Goal: Navigation & Orientation: Find specific page/section

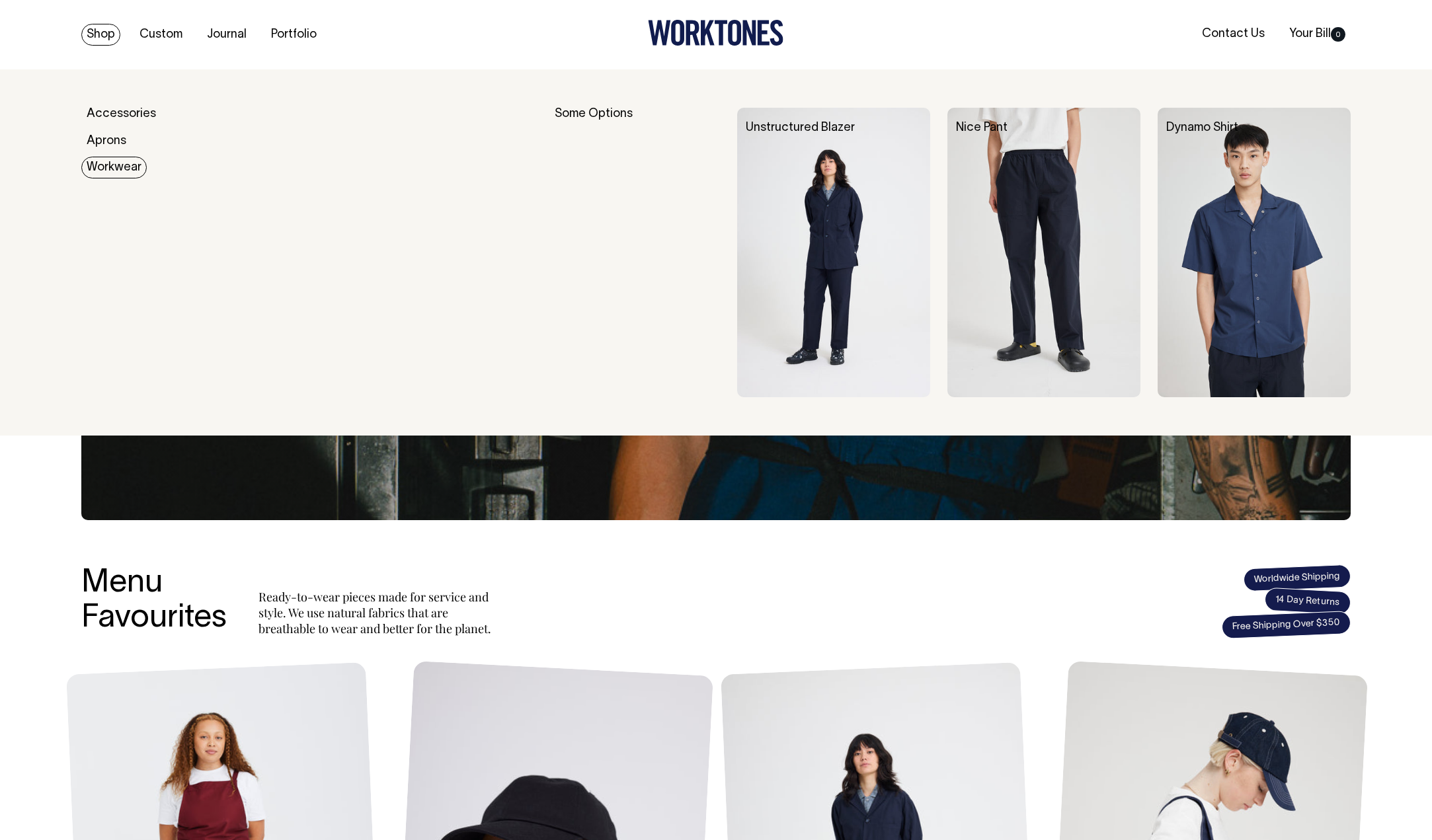
click at [117, 165] on link "Workwear" at bounding box center [114, 167] width 66 height 22
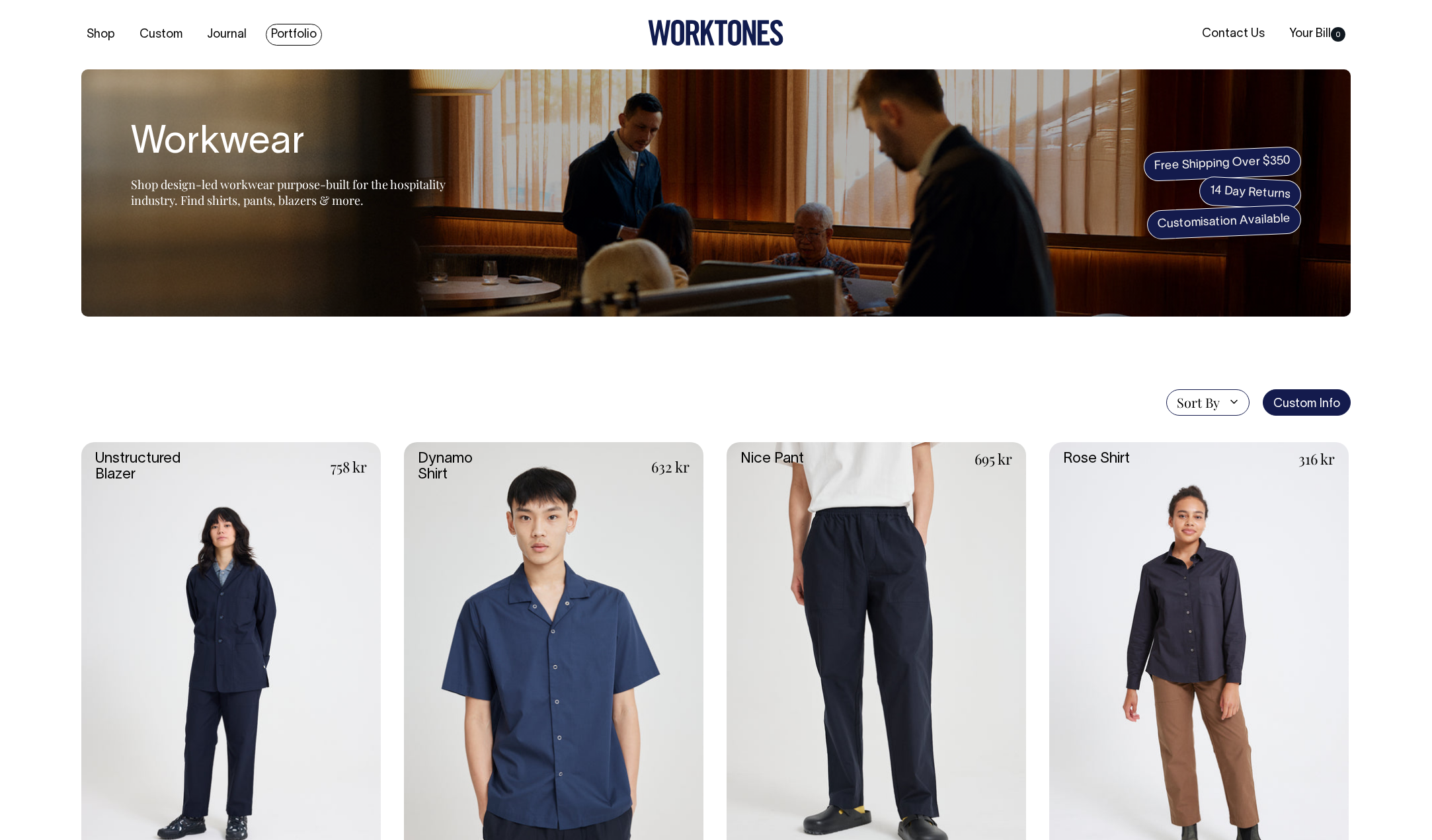
click at [297, 32] on link "Portfolio" at bounding box center [293, 35] width 56 height 22
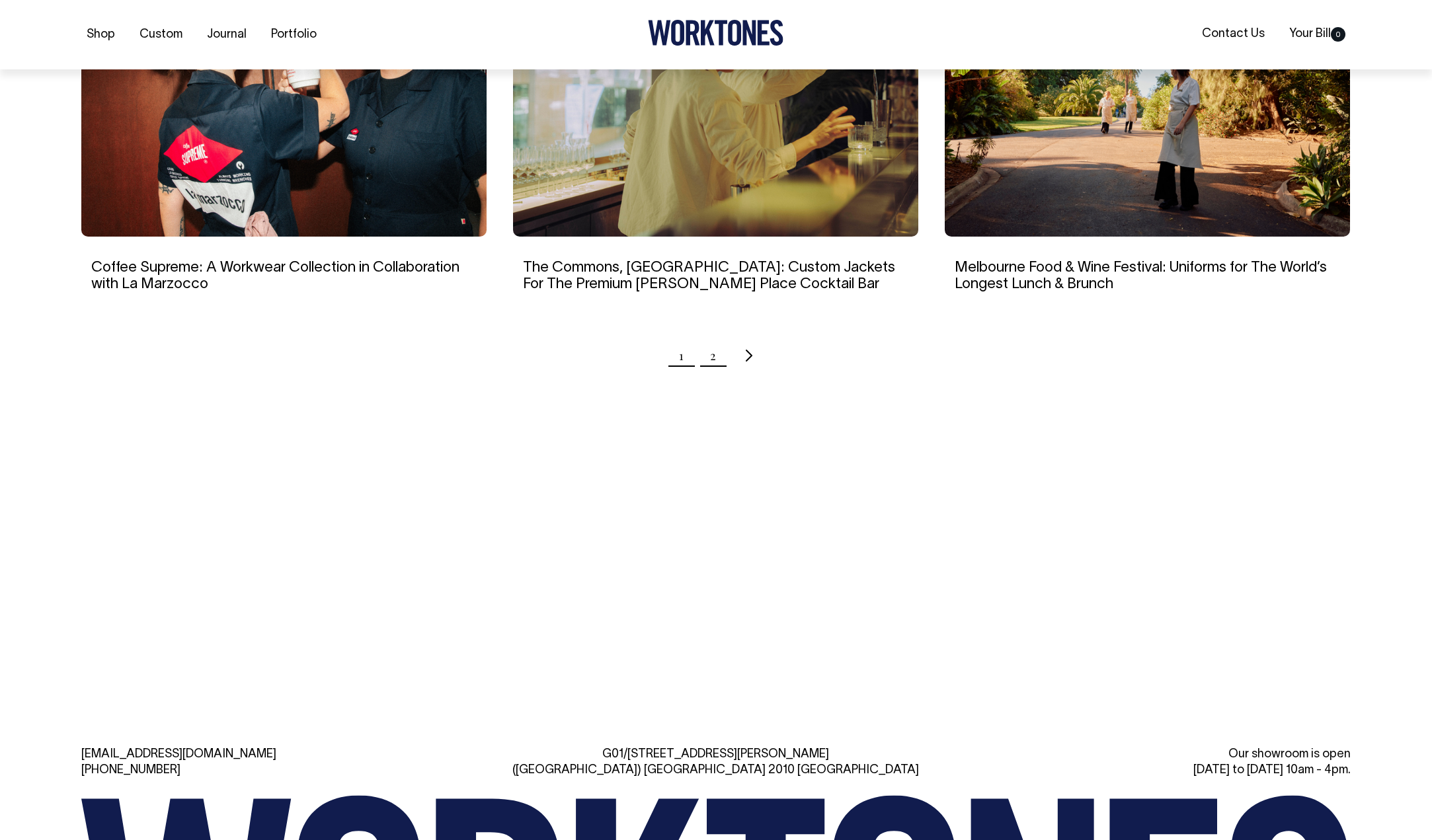
scroll to position [1322, 0]
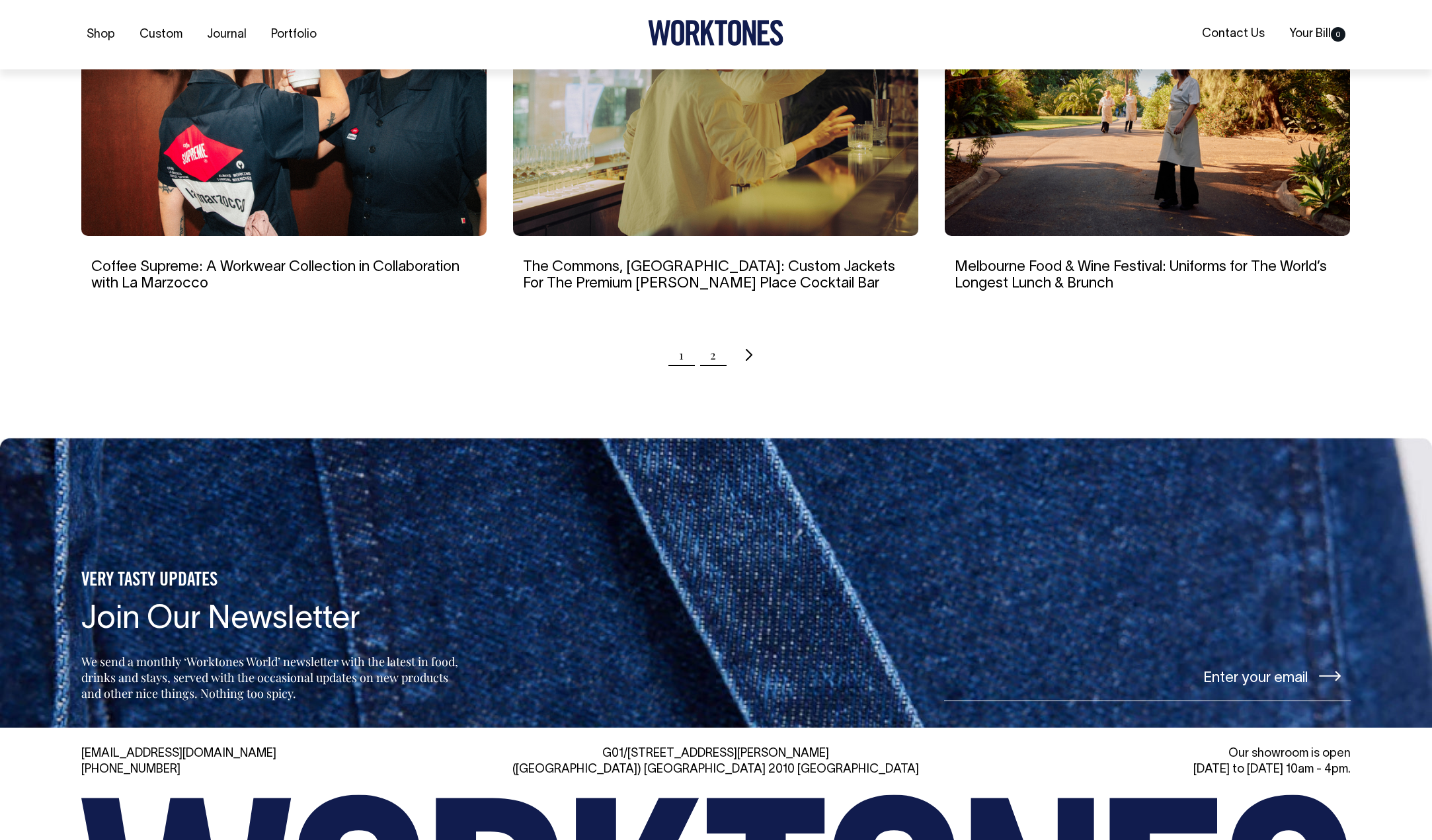
click at [711, 364] on link "2" at bounding box center [712, 355] width 6 height 33
